Goal: Task Accomplishment & Management: Complete application form

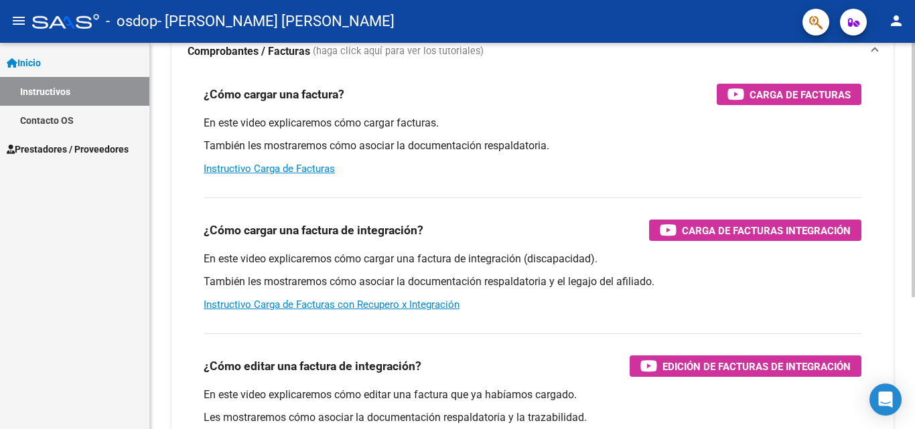
scroll to position [112, 0]
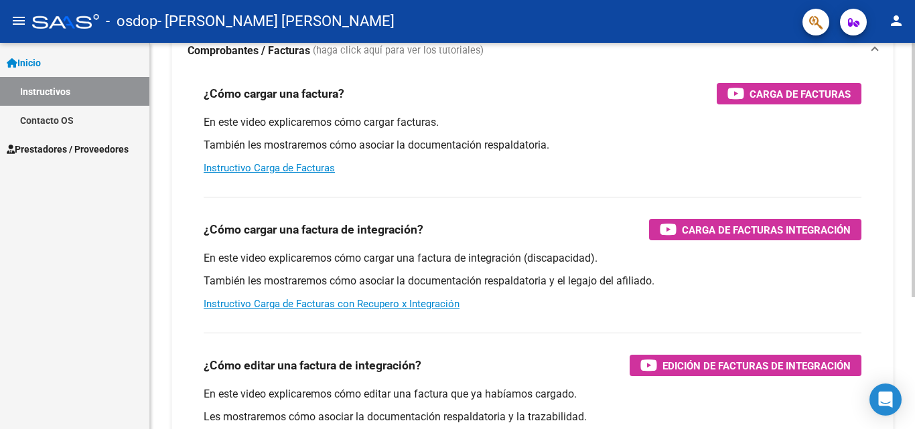
click at [904, 279] on div at bounding box center [912, 244] width 3 height 254
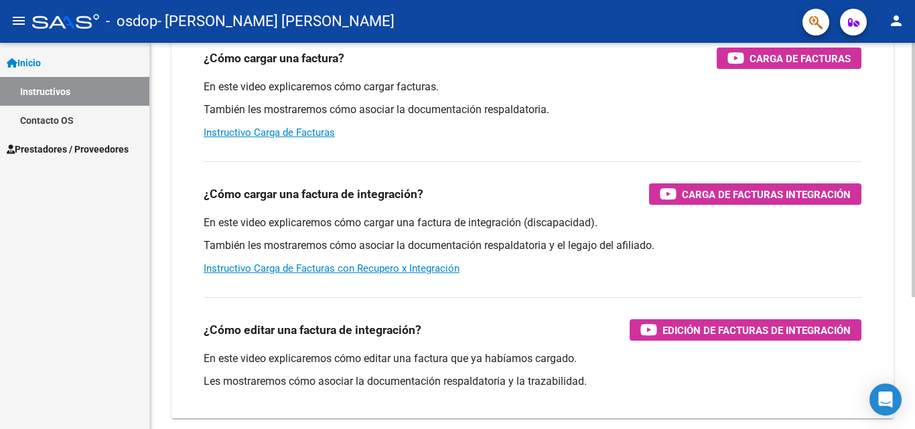
scroll to position [145, 0]
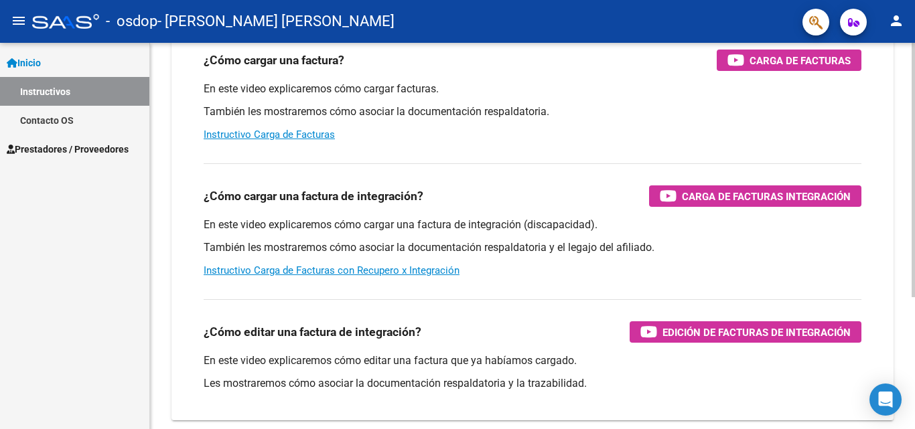
click at [904, 301] on div "Instructivos y Video Tutoriales SAAS Centro de Ayuda - Administración de O.S. C…" at bounding box center [534, 191] width 768 height 587
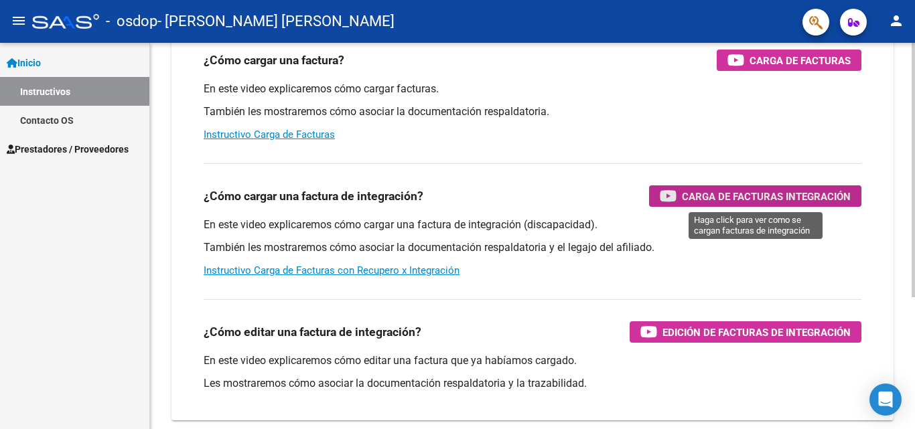
click at [798, 196] on span "Carga de Facturas Integración" at bounding box center [766, 196] width 169 height 17
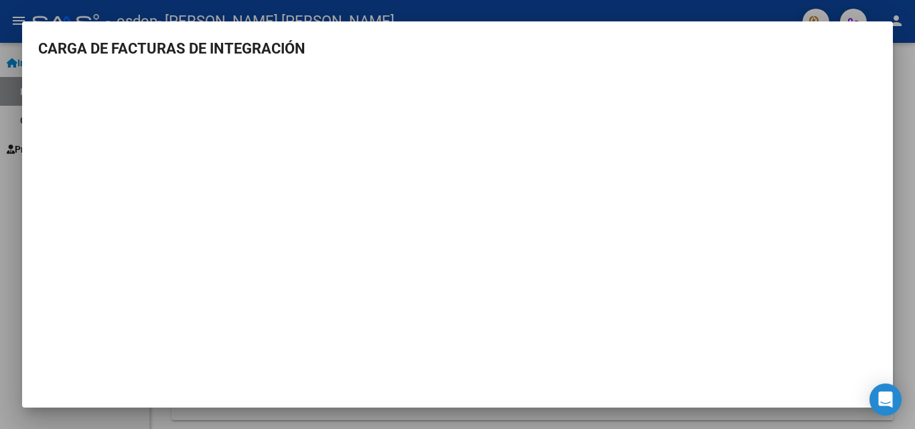
click at [505, 65] on mat-dialog-content "CARGA DE FACTURAS DE INTEGRACIÓN" at bounding box center [457, 207] width 871 height 339
click at [18, 17] on div at bounding box center [457, 214] width 915 height 429
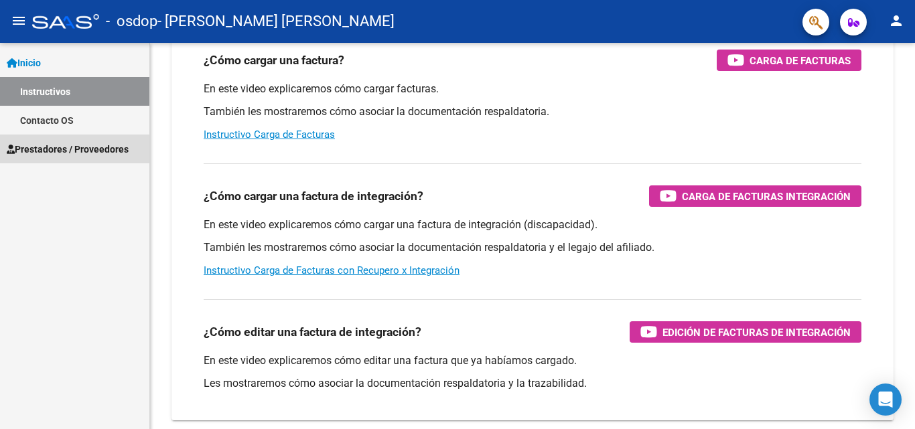
click at [59, 148] on span "Prestadores / Proveedores" at bounding box center [68, 149] width 122 height 15
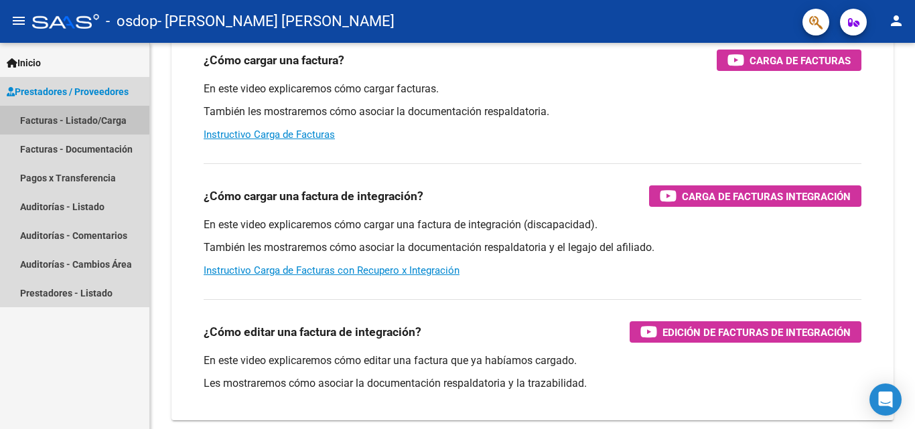
click at [73, 114] on link "Facturas - Listado/Carga" at bounding box center [74, 120] width 149 height 29
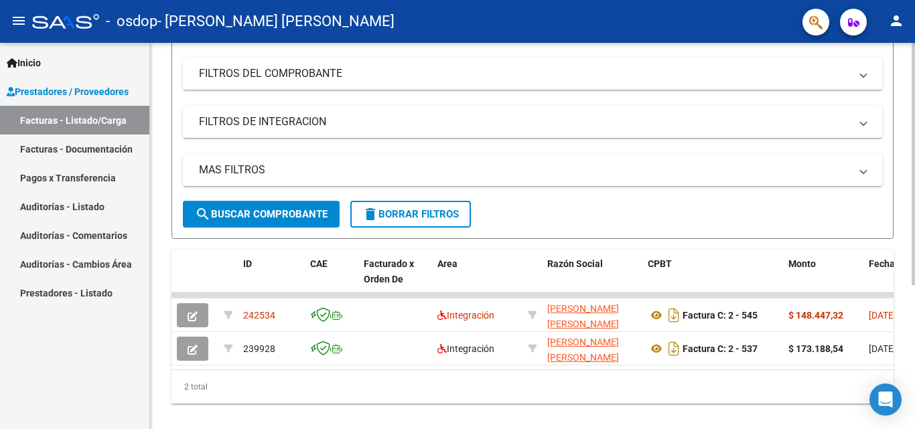
scroll to position [229, 0]
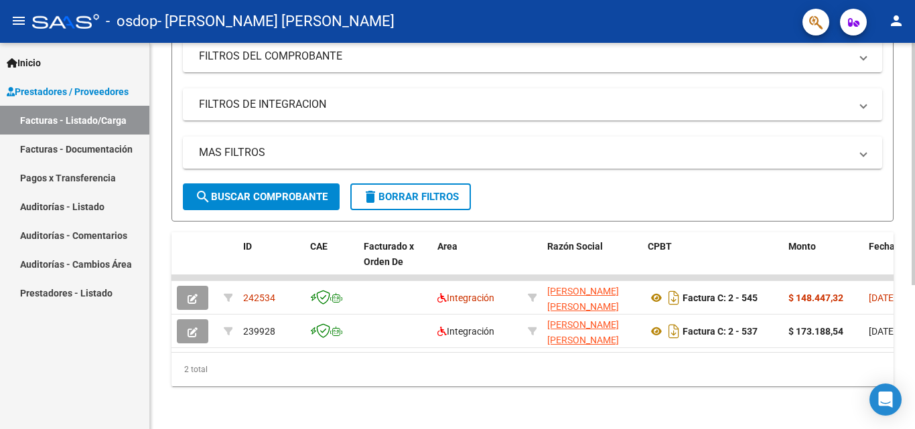
click at [904, 242] on div at bounding box center [912, 308] width 3 height 242
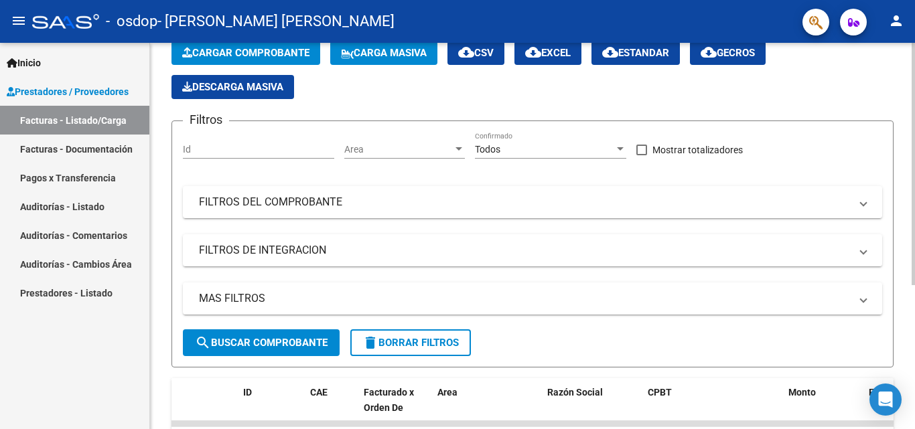
scroll to position [26, 0]
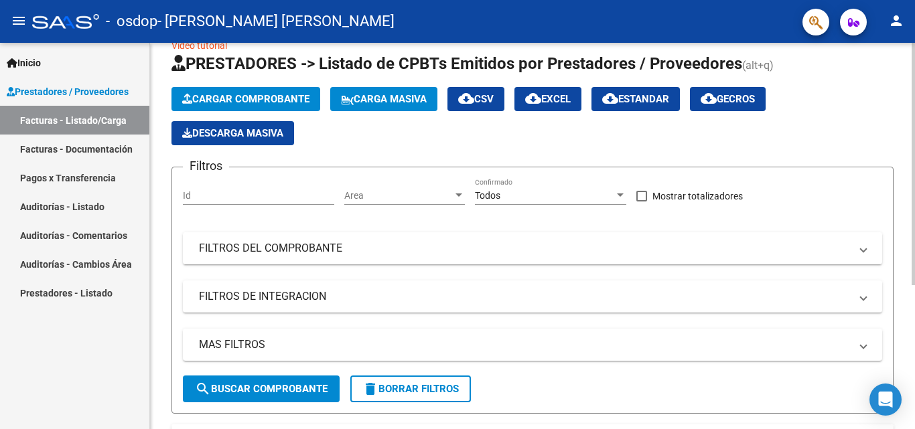
click at [897, 85] on div "Video tutorial PRESTADORES -> Listado de CPBTs Emitidos por Prestadores / Prove…" at bounding box center [534, 319] width 768 height 605
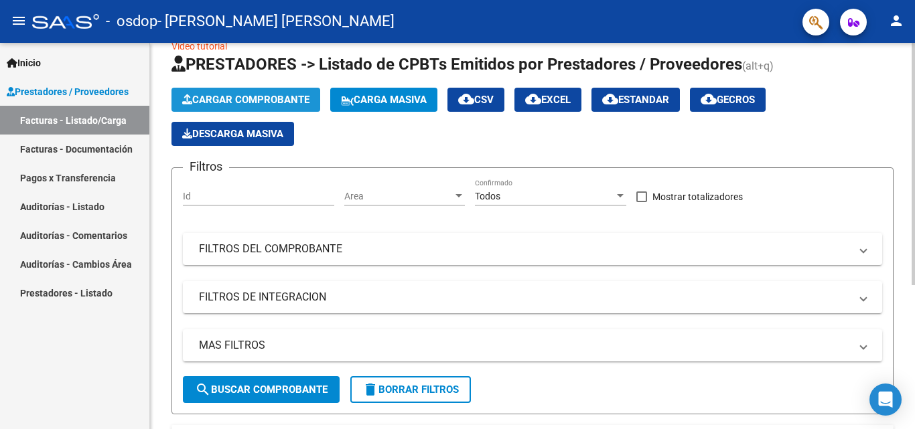
click at [254, 102] on span "Cargar Comprobante" at bounding box center [245, 100] width 127 height 12
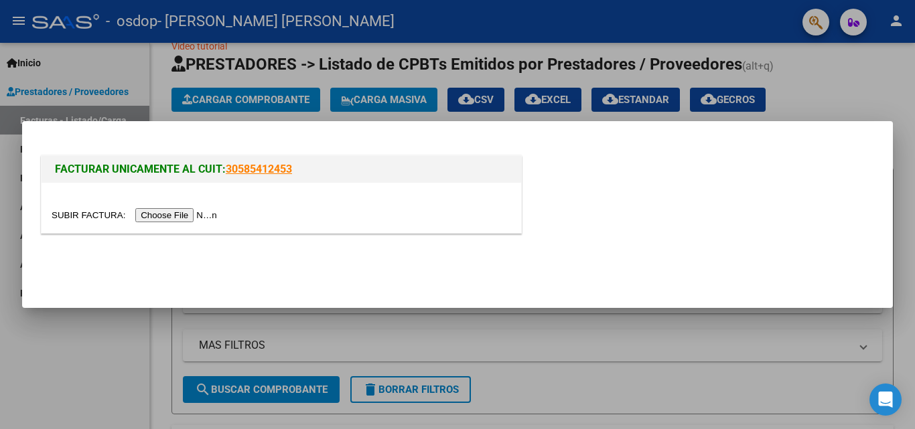
click at [249, 98] on div at bounding box center [457, 214] width 915 height 429
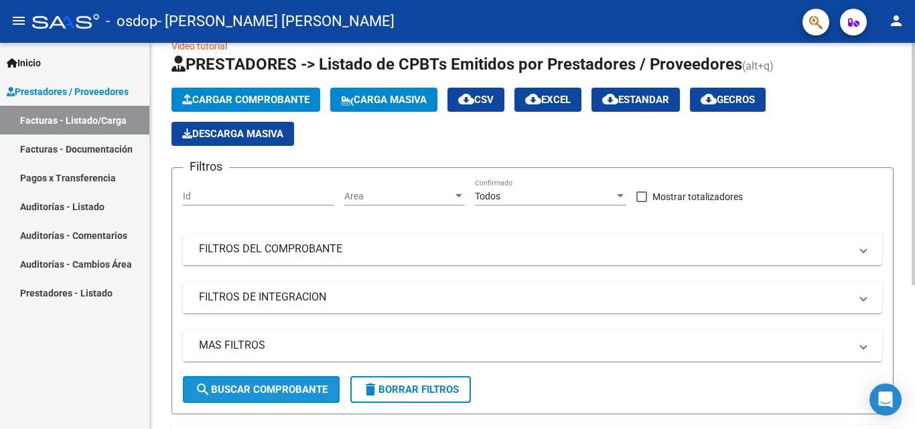
click at [256, 387] on span "search Buscar Comprobante" at bounding box center [261, 390] width 133 height 12
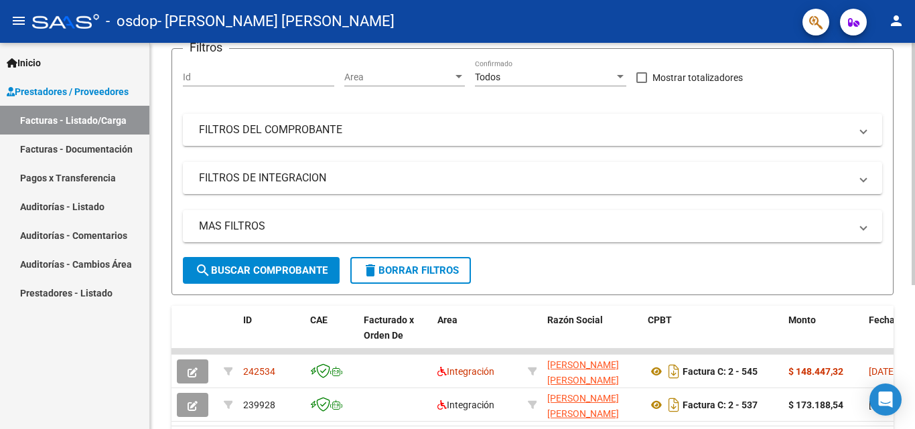
scroll to position [142, 0]
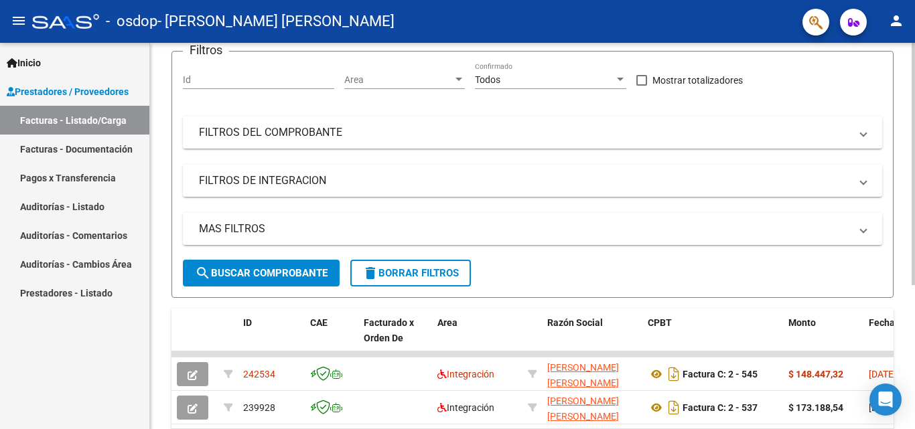
click at [904, 196] on div "Video tutorial PRESTADORES -> Listado de CPBTs Emitidos por Prestadores / Prove…" at bounding box center [534, 203] width 768 height 605
click at [262, 276] on span "search Buscar Comprobante" at bounding box center [261, 273] width 133 height 12
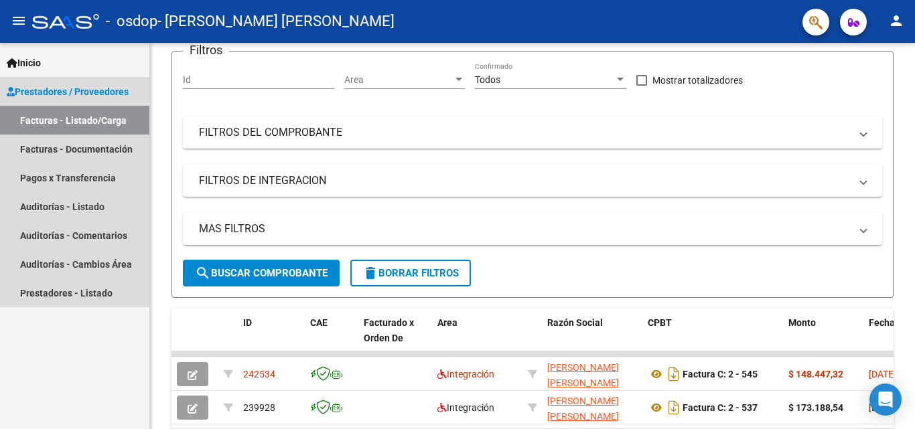
click at [66, 86] on span "Prestadores / Proveedores" at bounding box center [68, 91] width 122 height 15
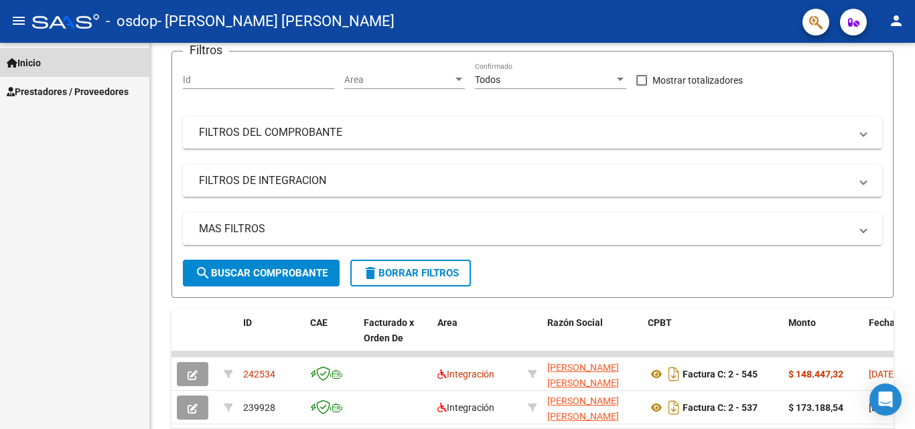
click at [62, 62] on link "Inicio" at bounding box center [74, 62] width 149 height 29
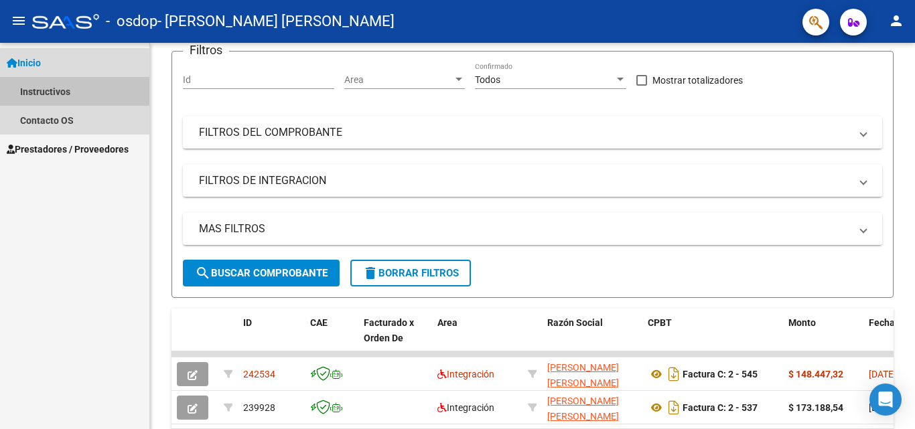
click at [47, 96] on link "Instructivos" at bounding box center [74, 91] width 149 height 29
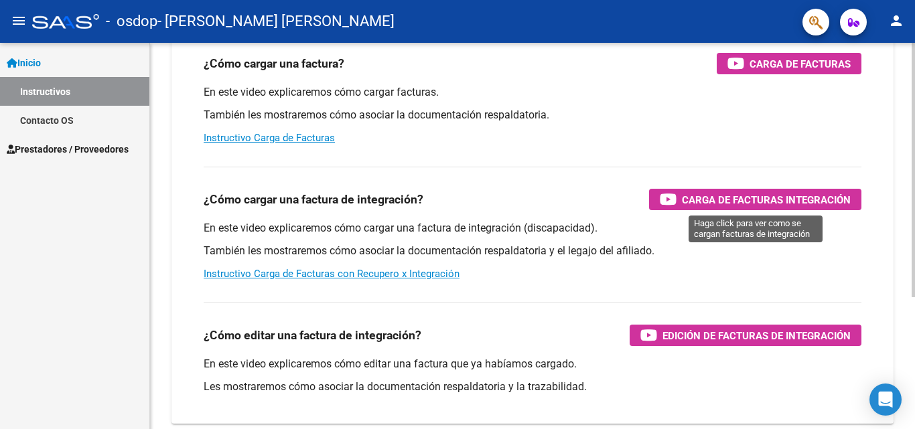
click at [698, 206] on span "Carga de Facturas Integración" at bounding box center [766, 200] width 169 height 17
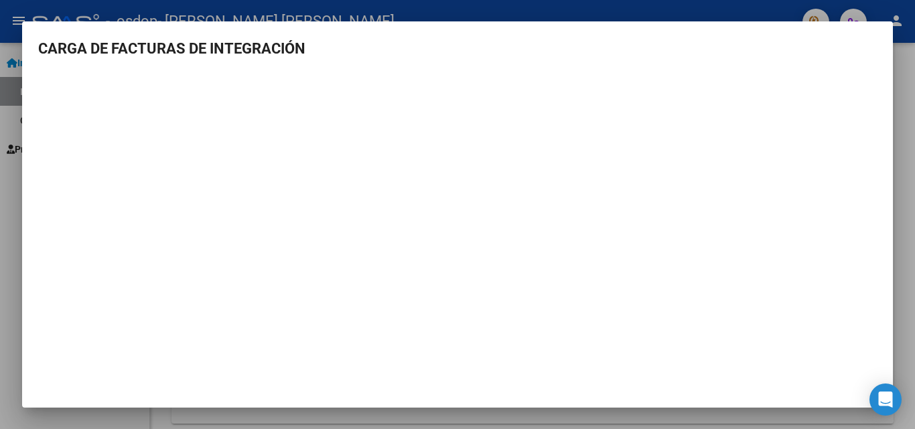
click at [6, 192] on div at bounding box center [457, 214] width 915 height 429
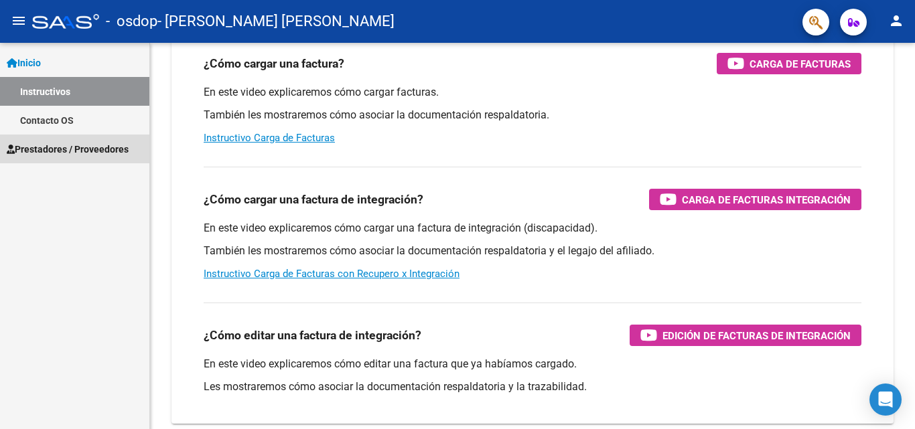
click at [66, 149] on span "Prestadores / Proveedores" at bounding box center [68, 149] width 122 height 15
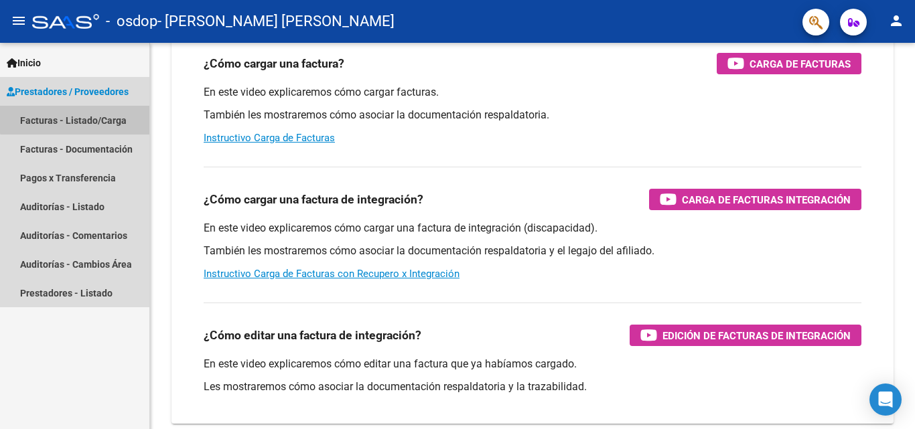
click at [80, 116] on link "Facturas - Listado/Carga" at bounding box center [74, 120] width 149 height 29
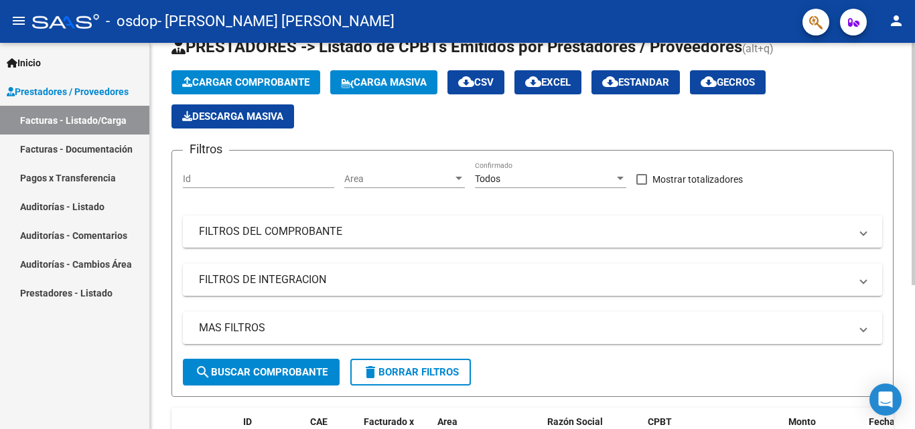
click at [895, 71] on div "Video tutorial PRESTADORES -> Listado de CPBTs Emitidos por Prestadores / Prove…" at bounding box center [534, 302] width 768 height 605
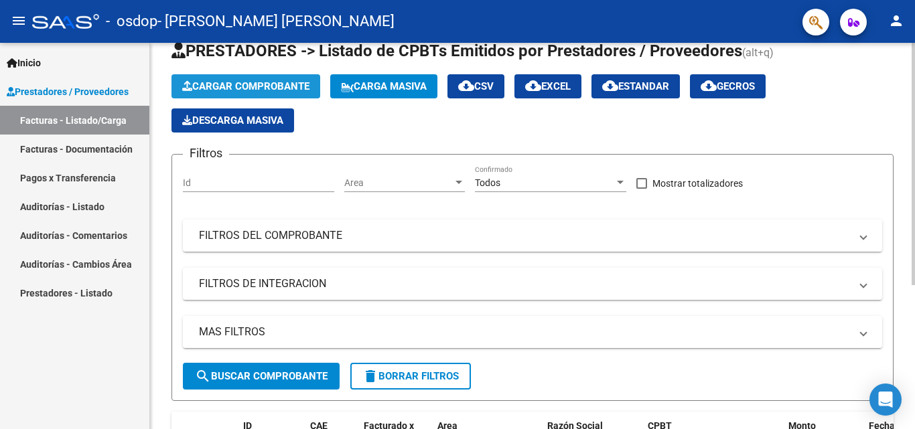
click at [240, 88] on span "Cargar Comprobante" at bounding box center [245, 86] width 127 height 12
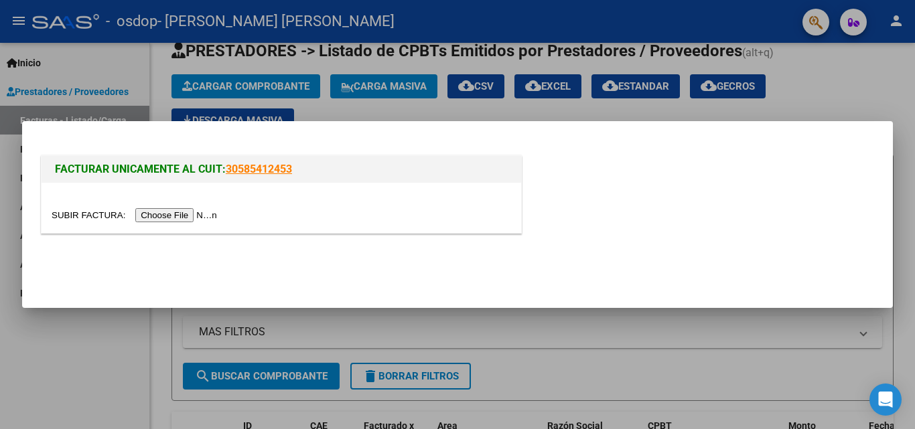
click at [209, 220] on input "file" at bounding box center [136, 215] width 169 height 14
click at [202, 219] on input "file" at bounding box center [136, 215] width 169 height 14
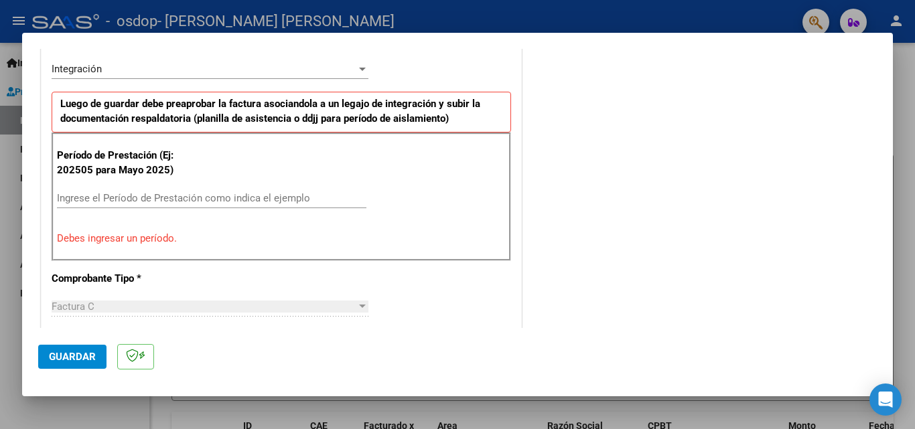
scroll to position [347, 0]
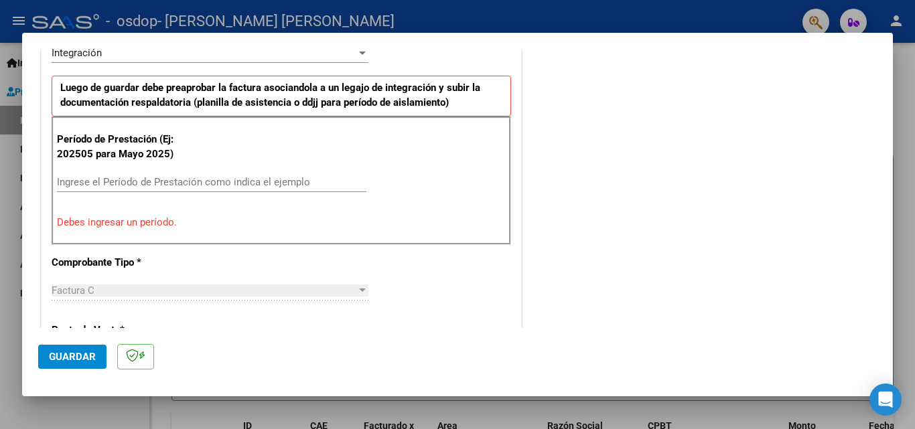
click at [129, 180] on input "Ingrese el Período de Prestación como indica el ejemplo" at bounding box center [211, 182] width 309 height 12
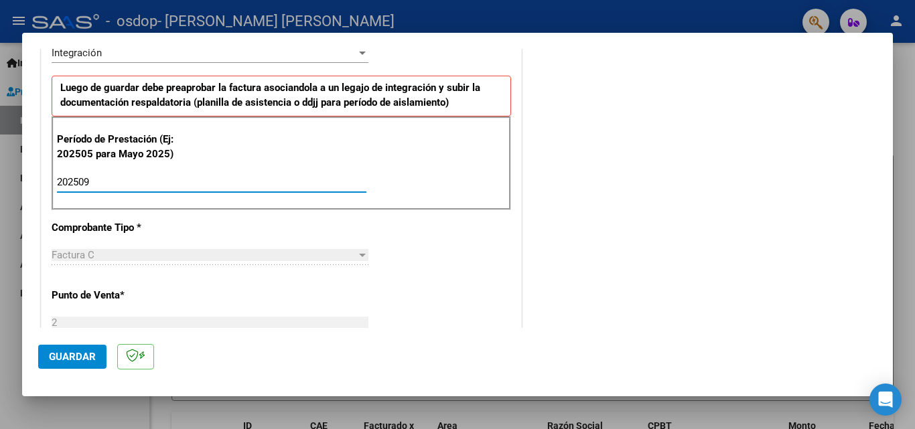
type input "202509"
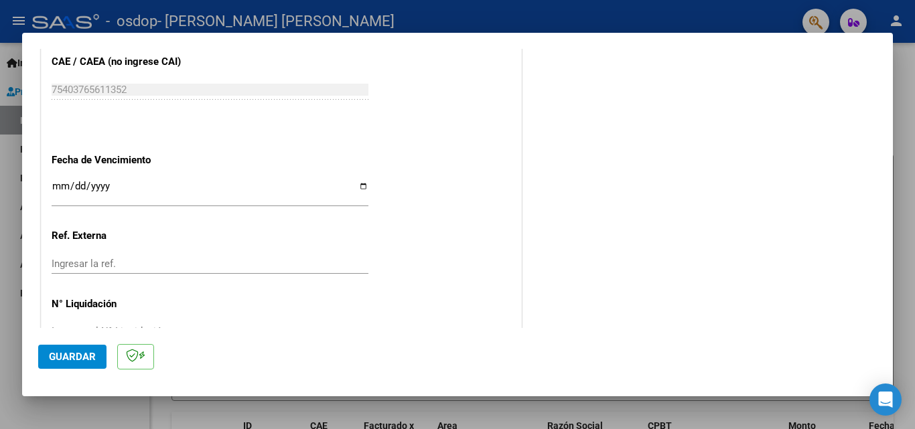
scroll to position [899, 0]
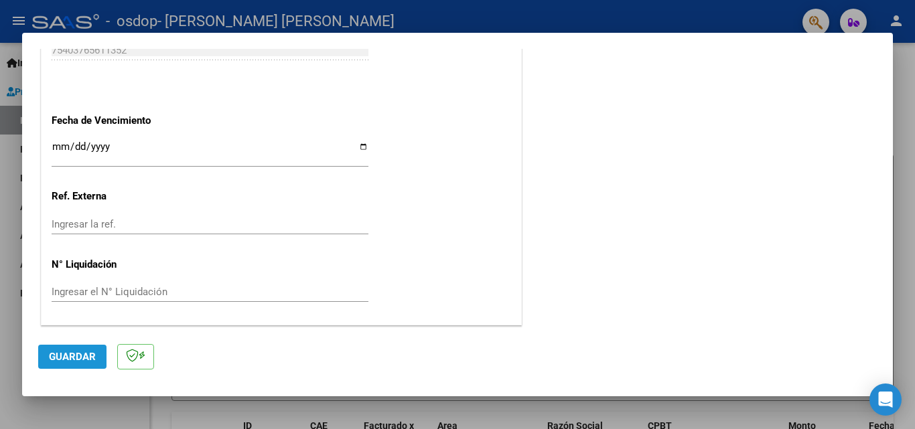
click at [66, 354] on span "Guardar" at bounding box center [72, 357] width 47 height 12
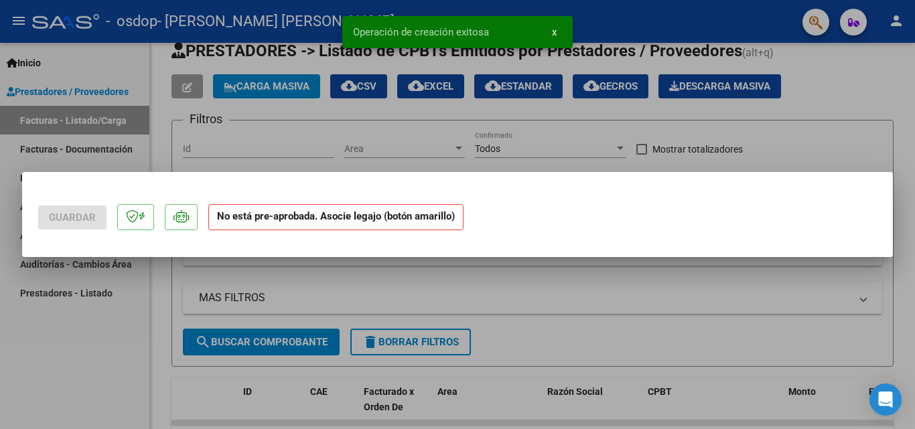
scroll to position [0, 0]
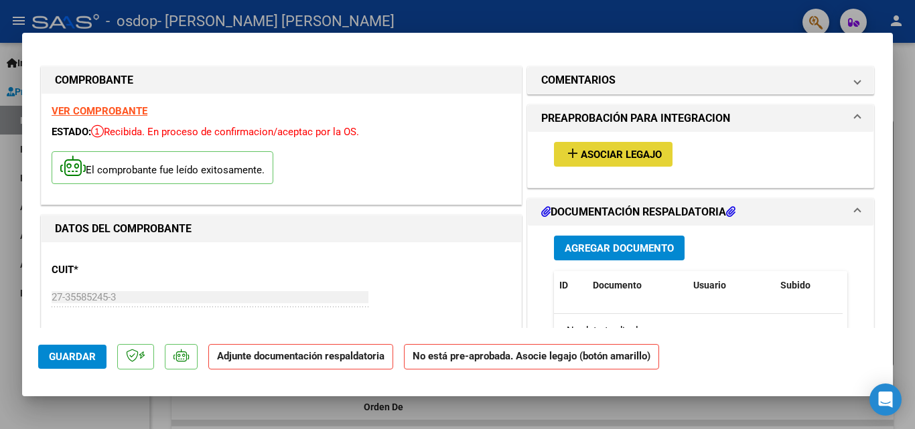
click at [592, 153] on span "Asociar Legajo" at bounding box center [621, 155] width 81 height 12
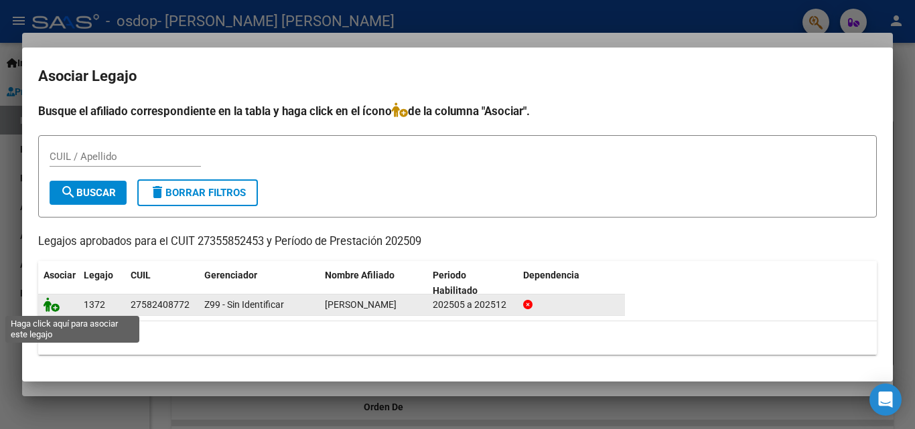
click at [52, 306] on icon at bounding box center [52, 304] width 16 height 15
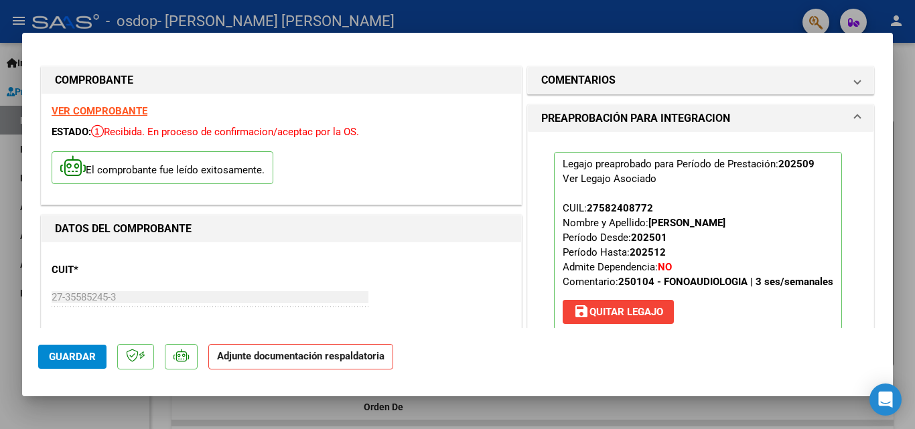
click at [76, 354] on span "Guardar" at bounding box center [72, 357] width 47 height 12
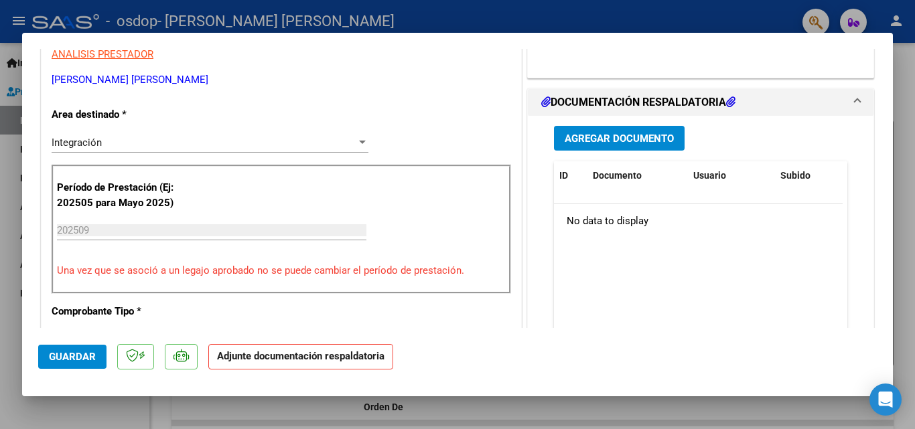
scroll to position [302, 0]
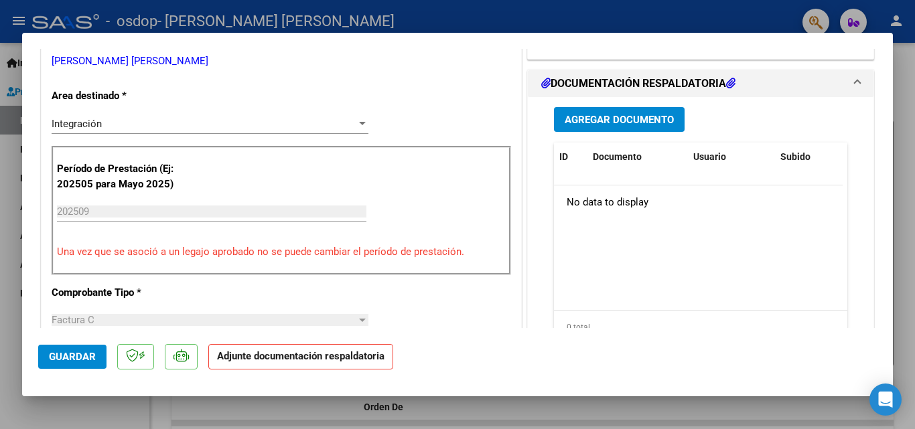
click at [629, 119] on span "Agregar Documento" at bounding box center [619, 120] width 109 height 12
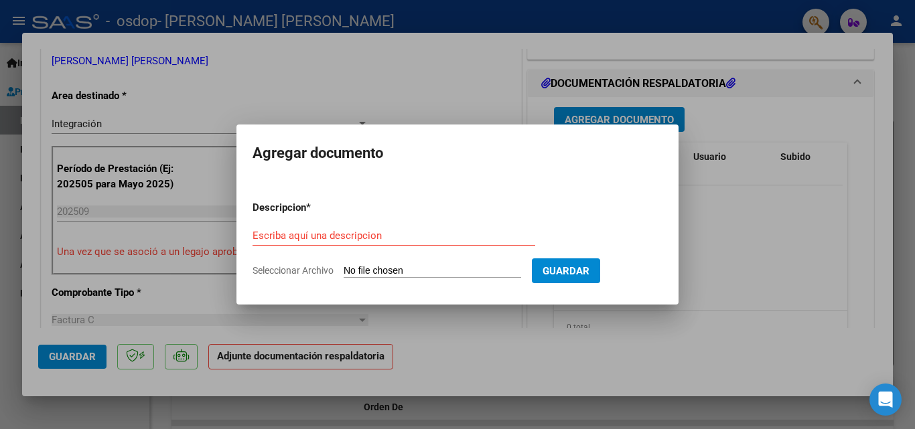
click at [382, 268] on input "Seleccionar Archivo" at bounding box center [432, 271] width 177 height 13
type input "C:\fakepath\[PERSON_NAME] [DATE].pdf"
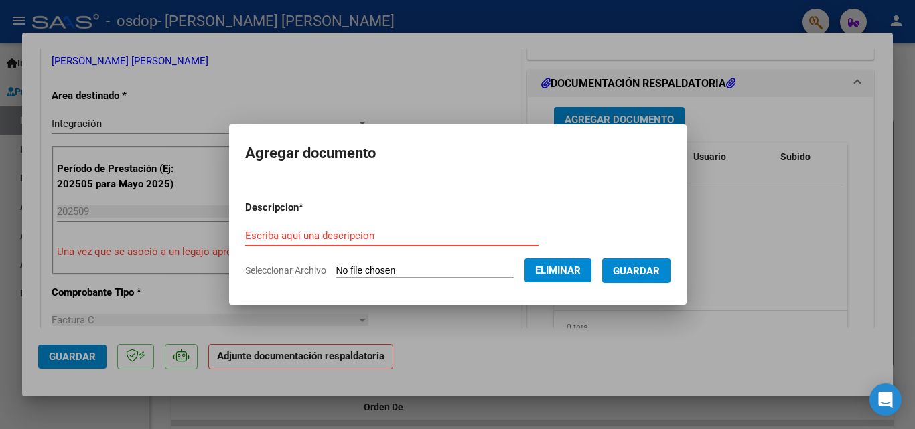
click at [376, 230] on input "Escriba aquí una descripcion" at bounding box center [391, 236] width 293 height 12
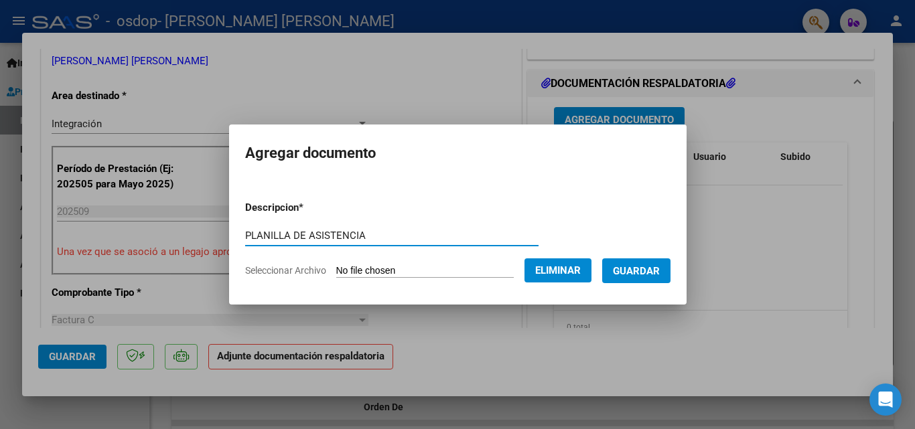
type input "PLANILLA DE ASISTENCIA"
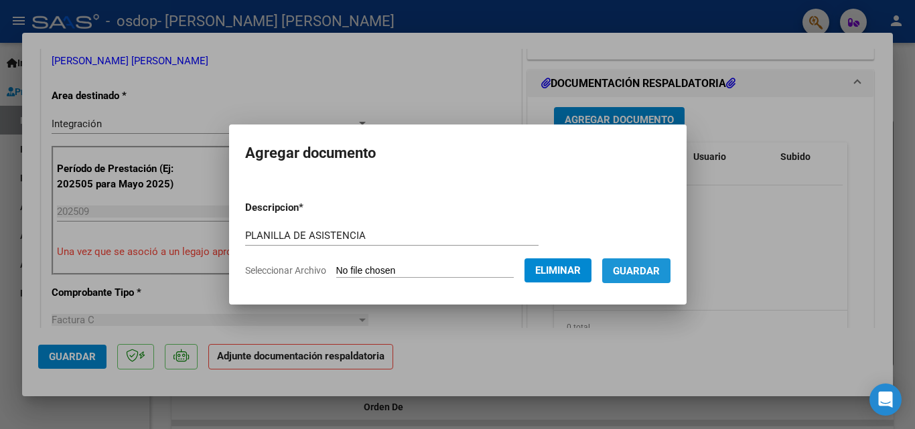
click at [654, 273] on span "Guardar" at bounding box center [636, 271] width 47 height 12
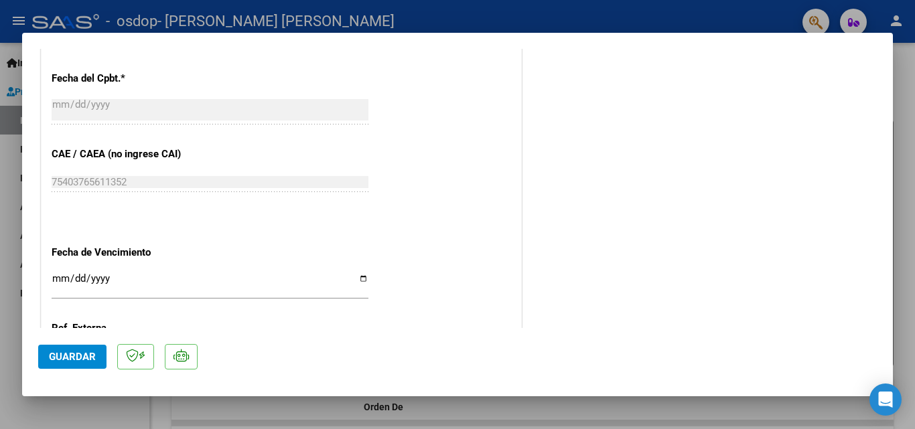
scroll to position [919, 0]
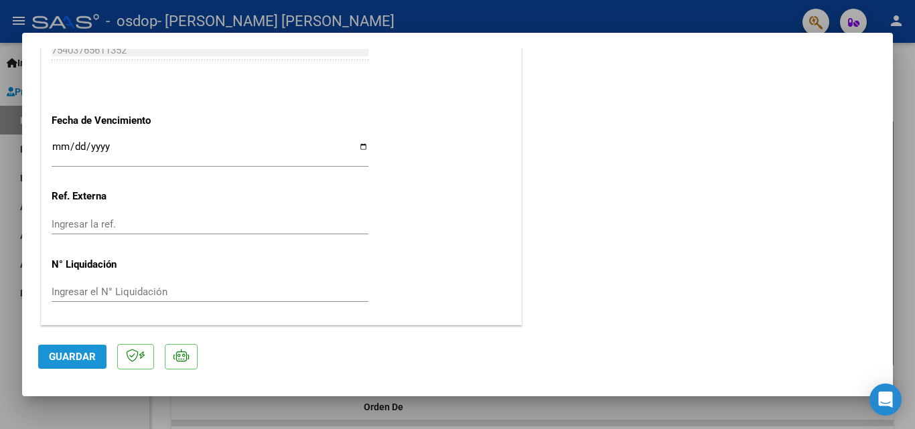
click at [84, 360] on span "Guardar" at bounding box center [72, 357] width 47 height 12
click at [183, 19] on div at bounding box center [457, 214] width 915 height 429
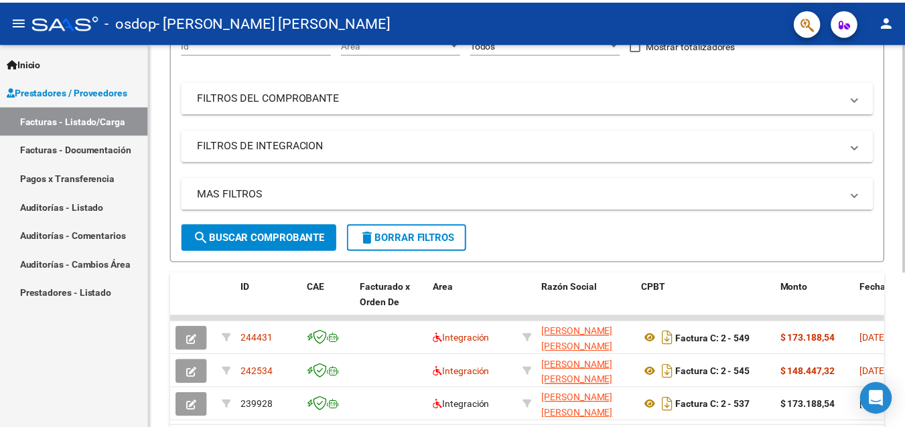
scroll to position [263, 0]
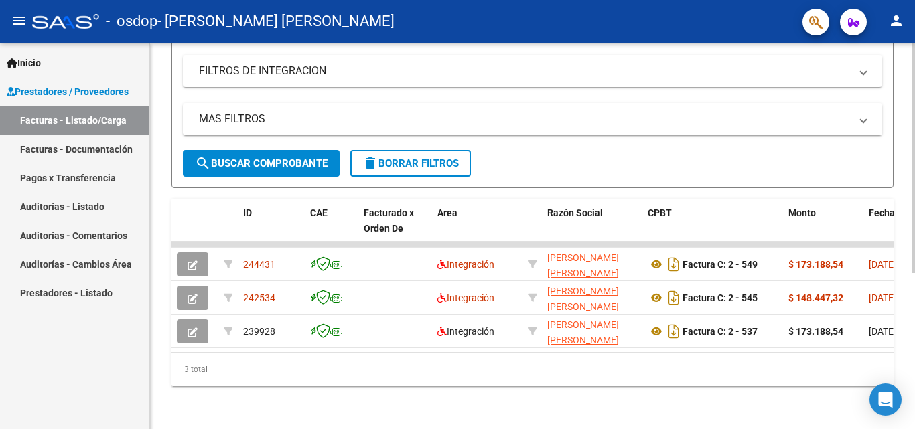
click at [904, 249] on div at bounding box center [912, 314] width 3 height 230
click at [895, 29] on mat-icon "person" at bounding box center [896, 21] width 16 height 16
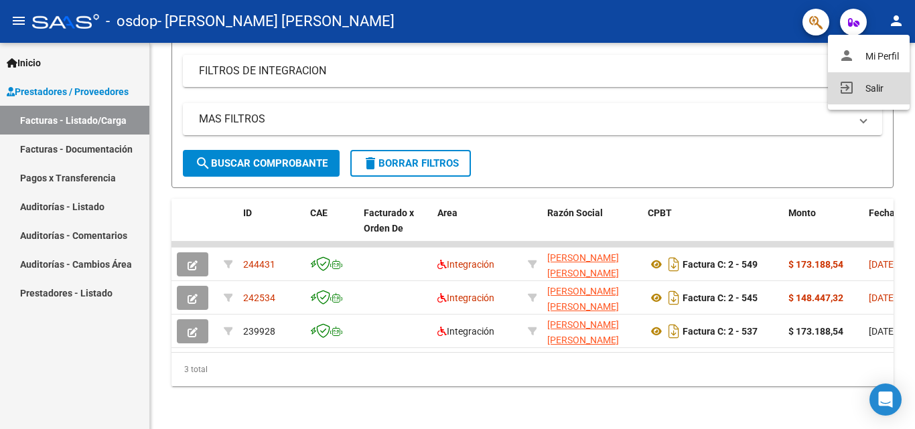
click at [874, 87] on button "exit_to_app Salir" at bounding box center [869, 88] width 82 height 32
